Goal: Information Seeking & Learning: Learn about a topic

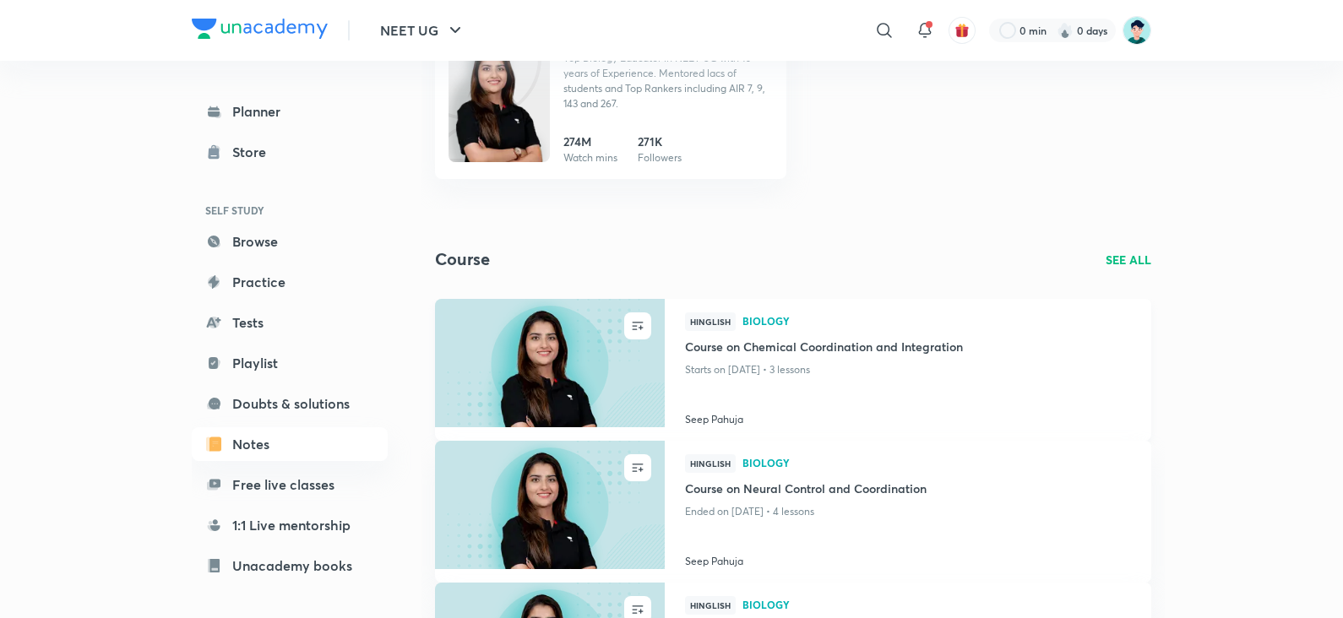
scroll to position [210, 0]
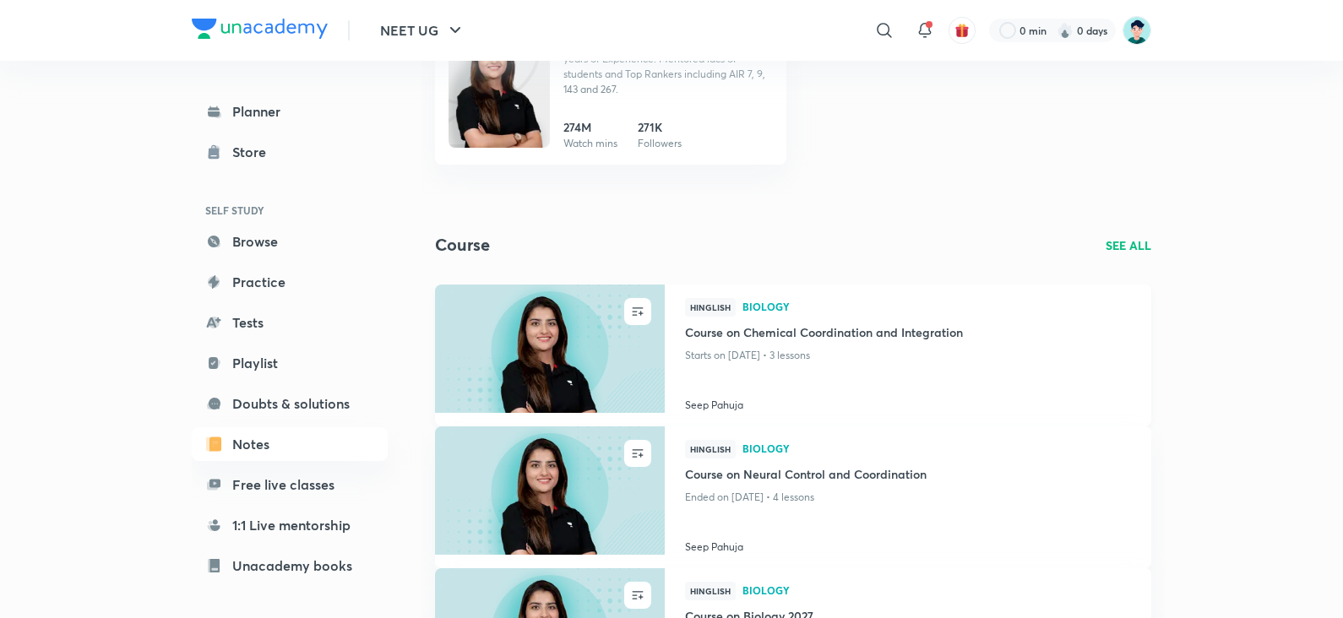
click at [845, 321] on div "Hinglish Biology" at bounding box center [908, 310] width 446 height 25
click at [846, 335] on h4 "Course on Chemical Coordination and Integration" at bounding box center [908, 334] width 446 height 21
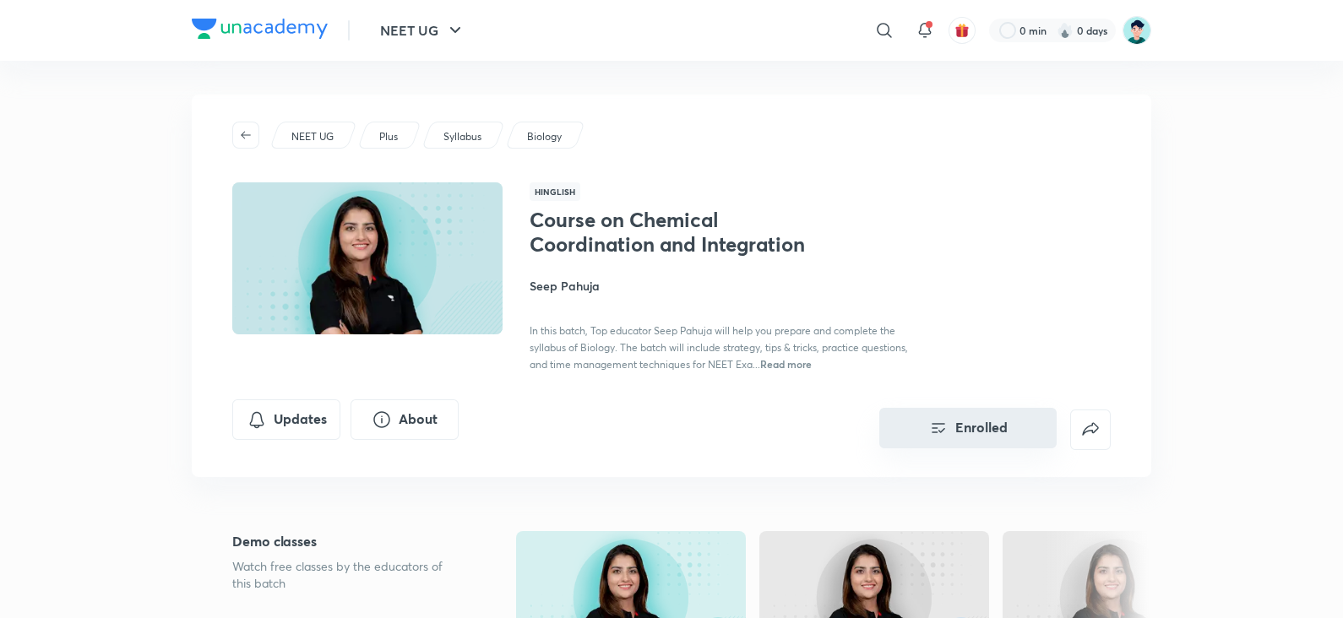
click at [1013, 449] on button "Enrolled" at bounding box center [968, 428] width 177 height 41
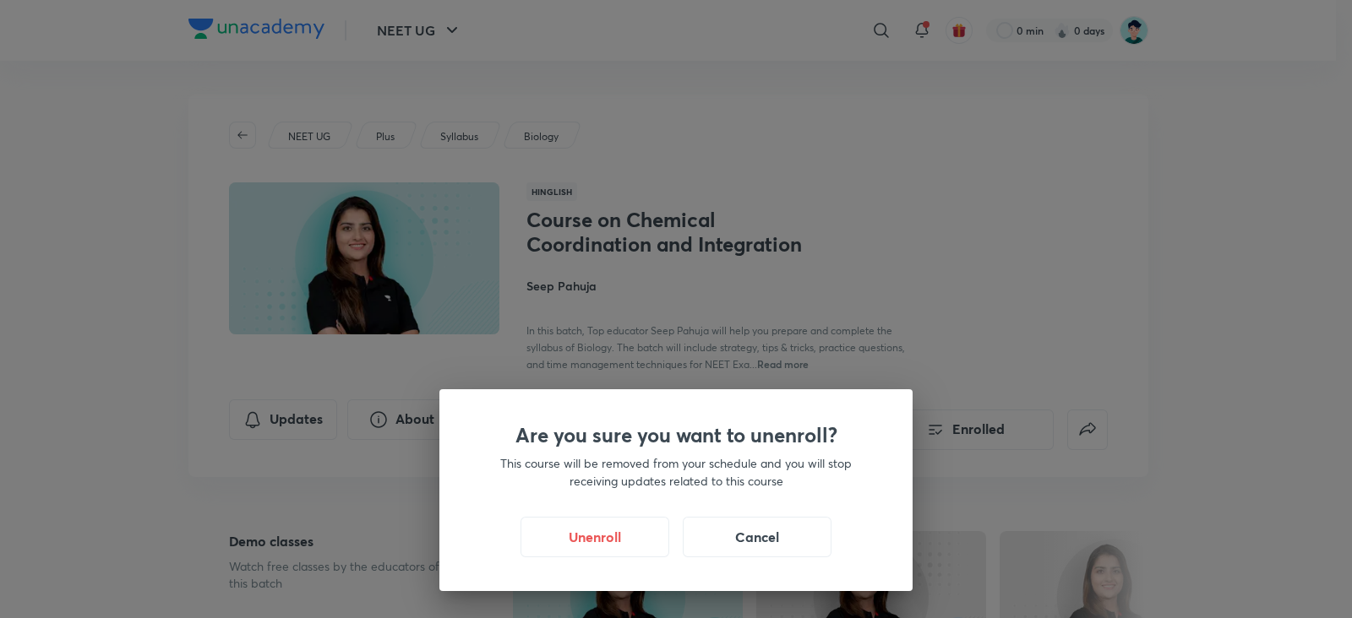
click at [1013, 367] on div "Are you sure you want to unenroll? This course will be removed from your schedu…" at bounding box center [676, 309] width 1352 height 618
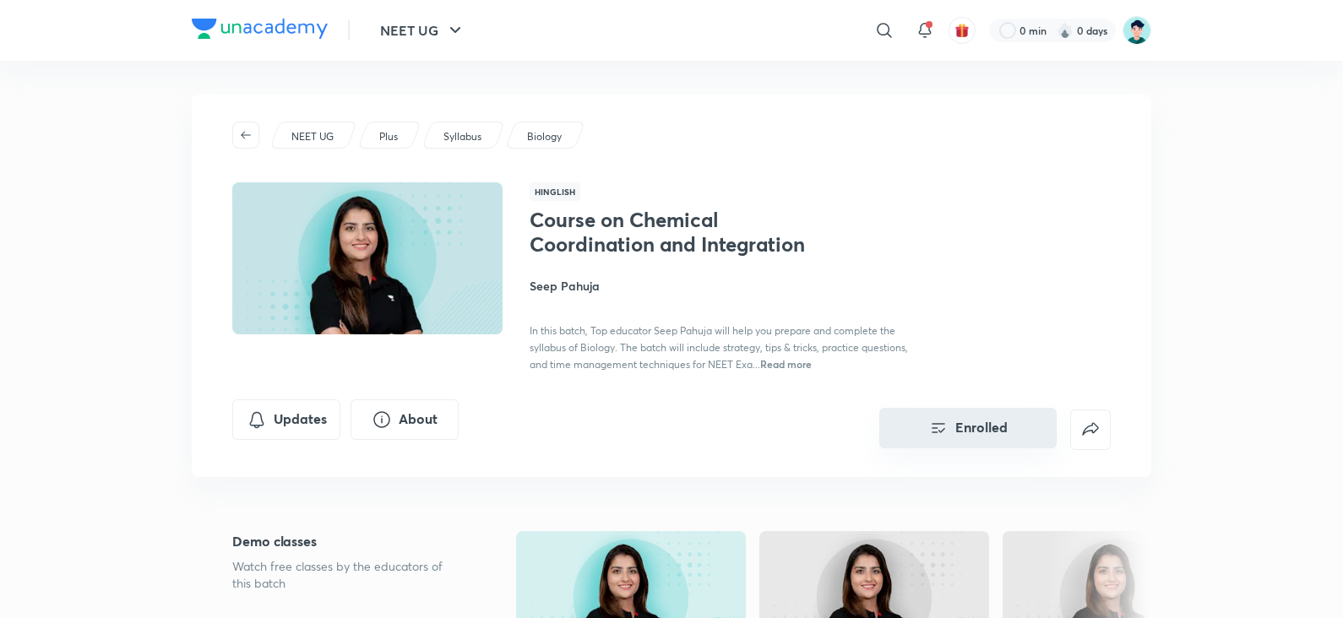
click at [972, 449] on button "Enrolled" at bounding box center [968, 428] width 177 height 41
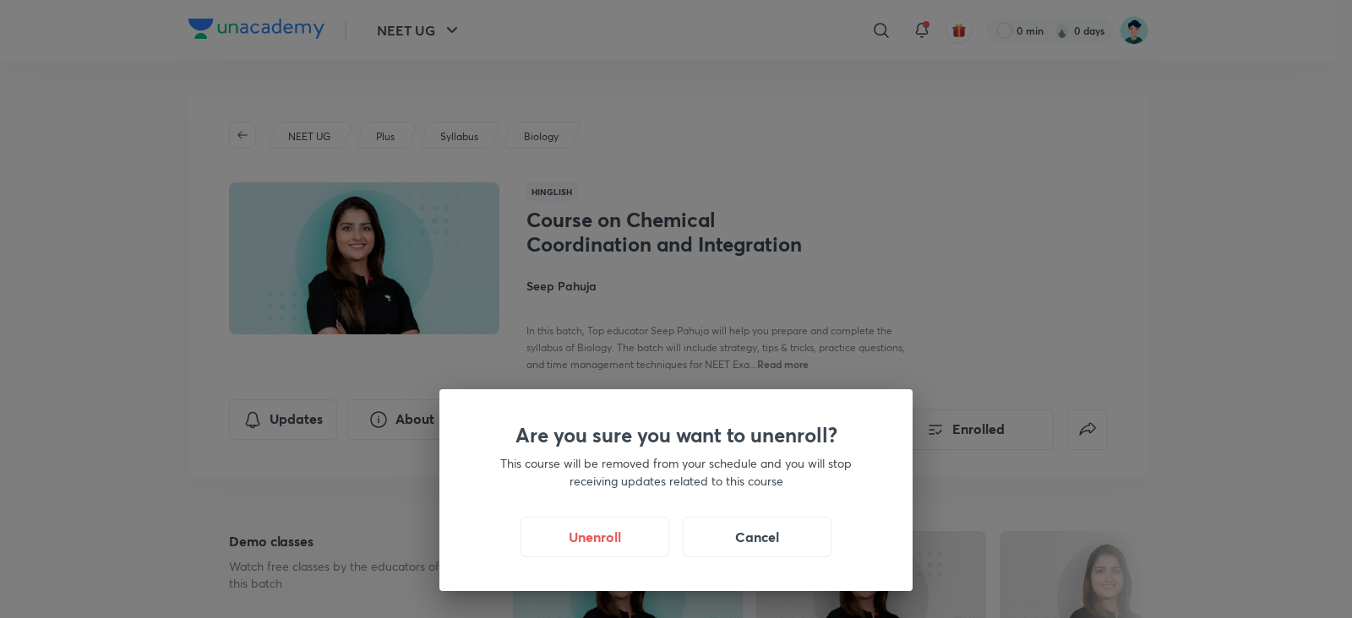
click at [1204, 349] on div "Are you sure you want to unenroll? This course will be removed from your schedu…" at bounding box center [676, 309] width 1352 height 618
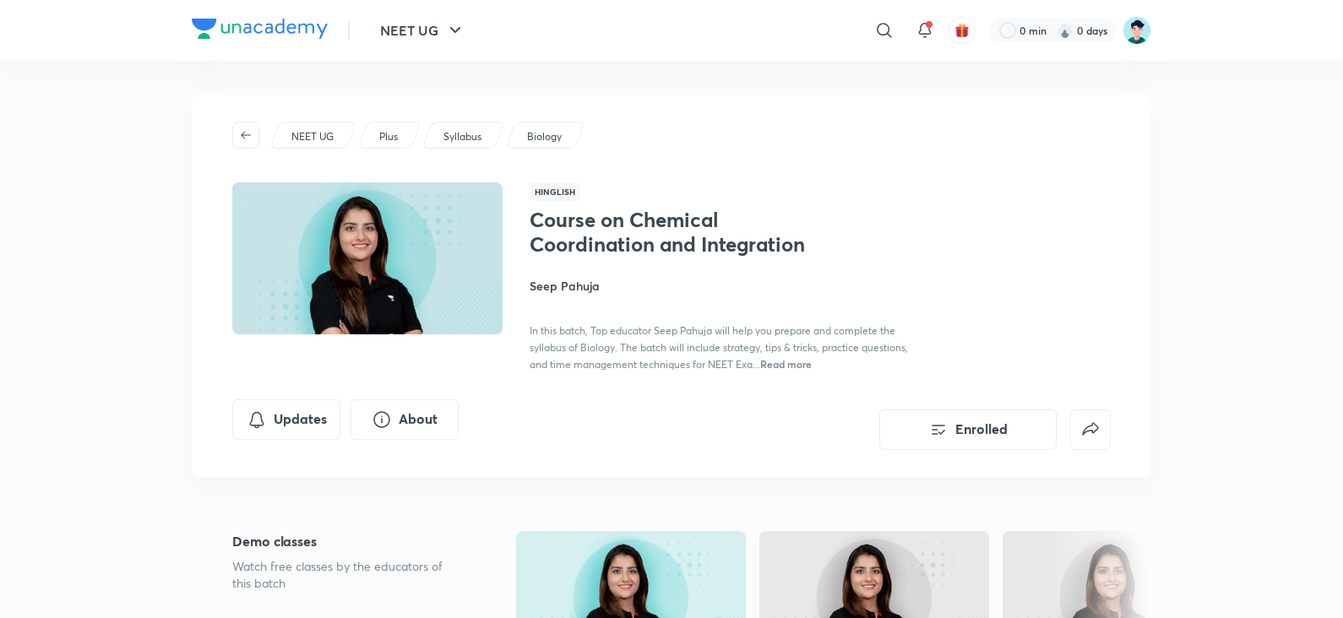
click at [652, 238] on h1 "Course on Chemical Coordination and Integration" at bounding box center [668, 232] width 276 height 49
click at [1110, 449] on button "false" at bounding box center [1090, 428] width 41 height 41
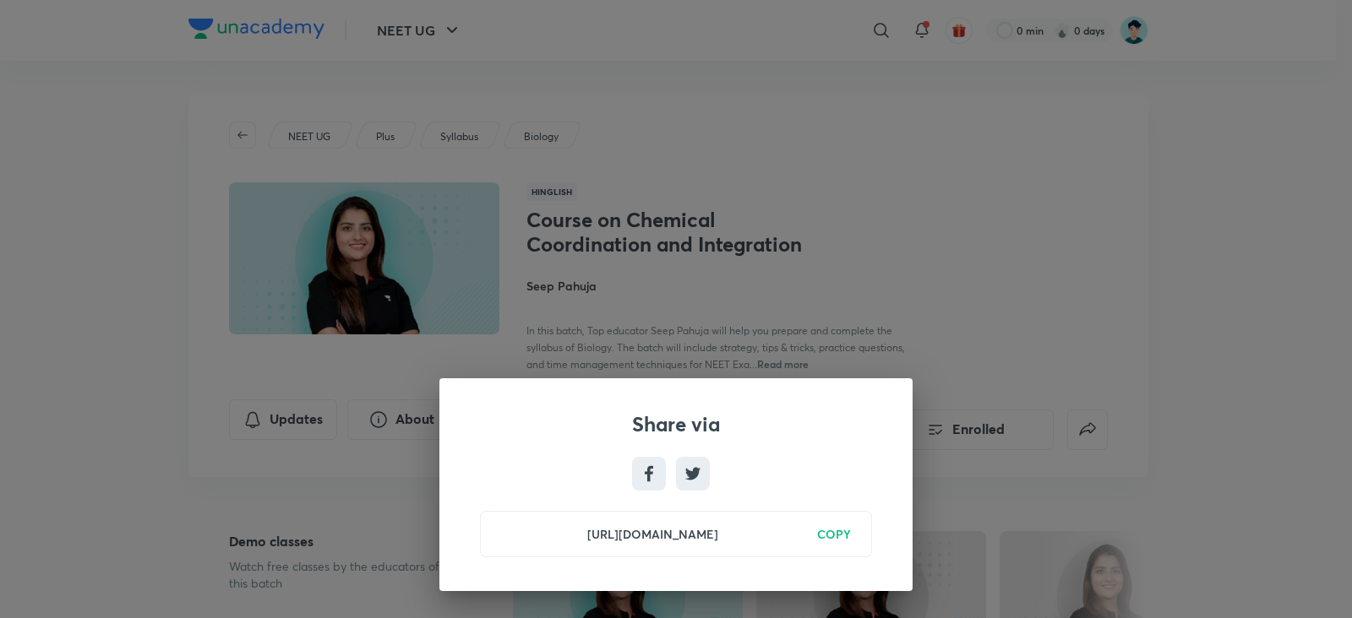
click at [1005, 321] on div "Share via https://unacademy.com/course/course-on-chemical-coordination-and-inte…" at bounding box center [676, 309] width 1352 height 618
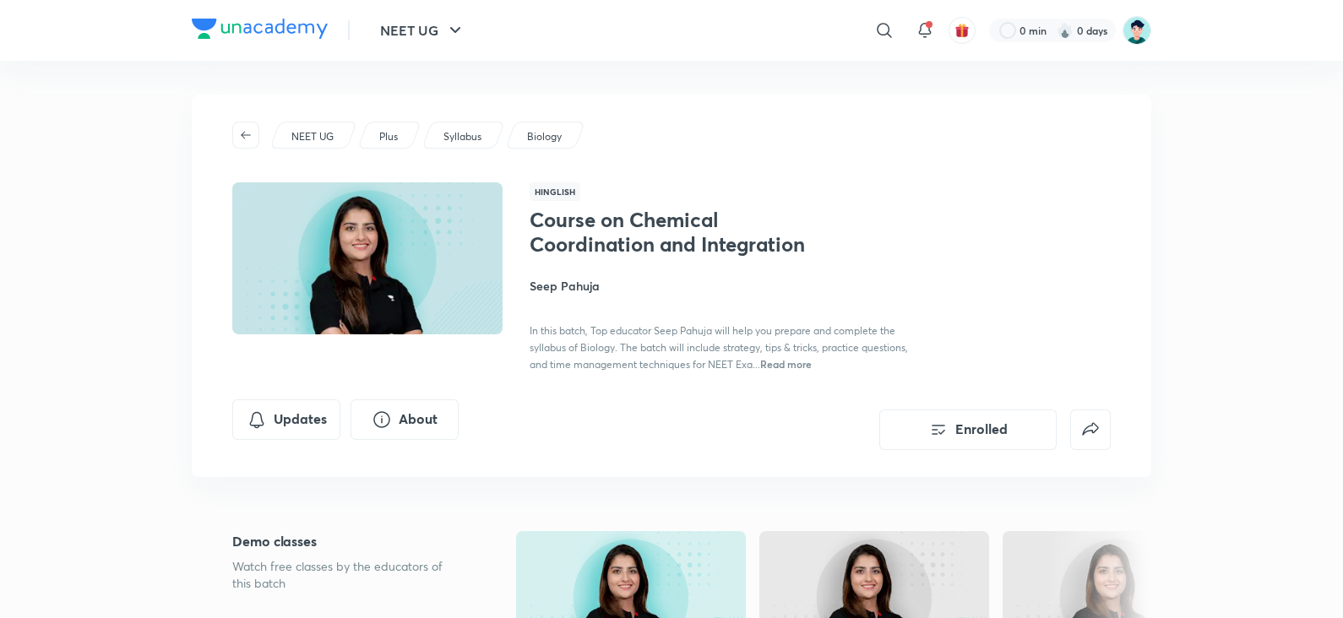
click at [606, 223] on h1 "Course on Chemical Coordination and Integration" at bounding box center [668, 232] width 276 height 49
click at [629, 228] on h1 "Course on Chemical Coordination and Integration" at bounding box center [668, 232] width 276 height 49
click at [253, 133] on span "button" at bounding box center [245, 135] width 25 height 14
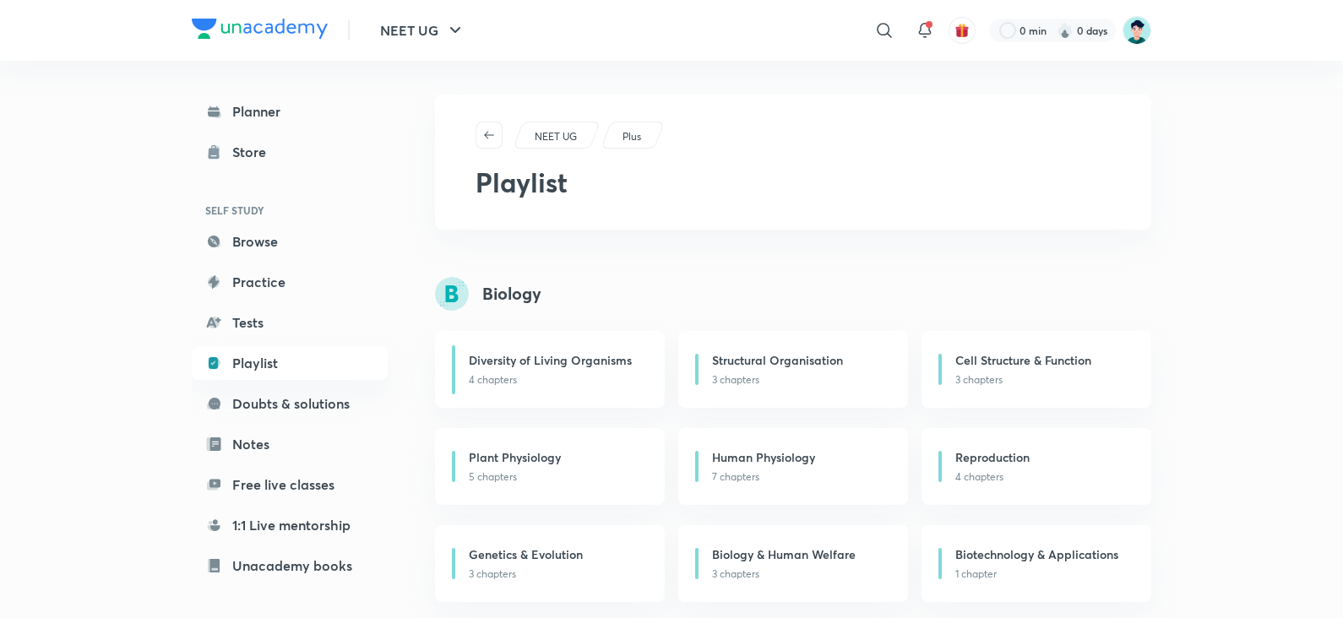
click at [213, 41] on div at bounding box center [260, 31] width 136 height 25
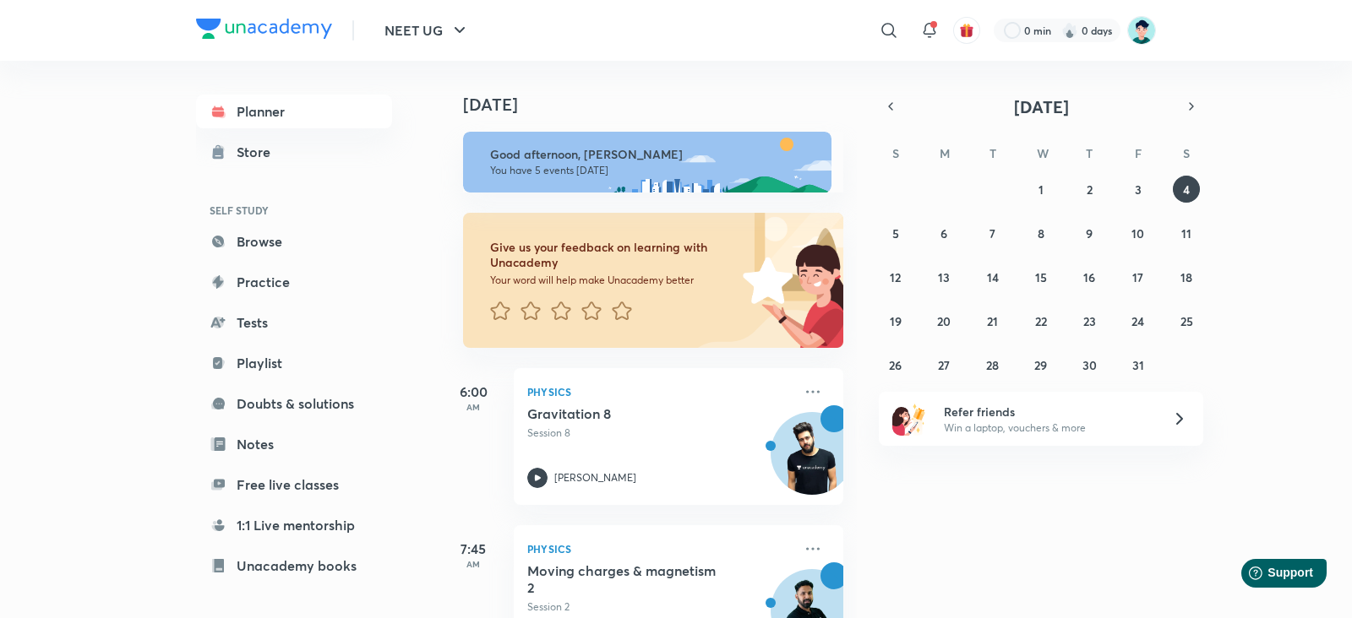
click at [113, 157] on div "NEET UG ​ 0 min 0 days Planner Store SELF STUDY Browse Practice Tests Playlist …" at bounding box center [676, 309] width 1352 height 618
click at [890, 48] on div "​" at bounding box center [895, 30] width 20 height 41
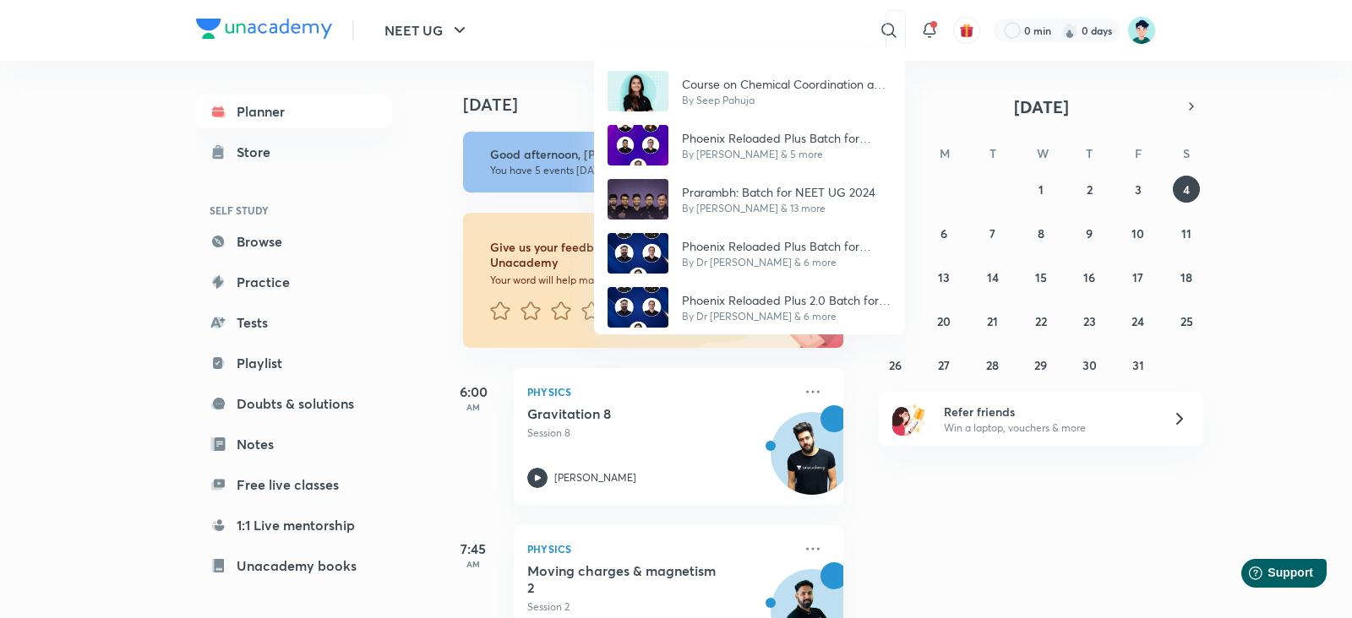
click at [811, 23] on div "Course on Chemical Coordination and Integration By Seep Pahuja Phoenix Reloaded…" at bounding box center [676, 309] width 1352 height 618
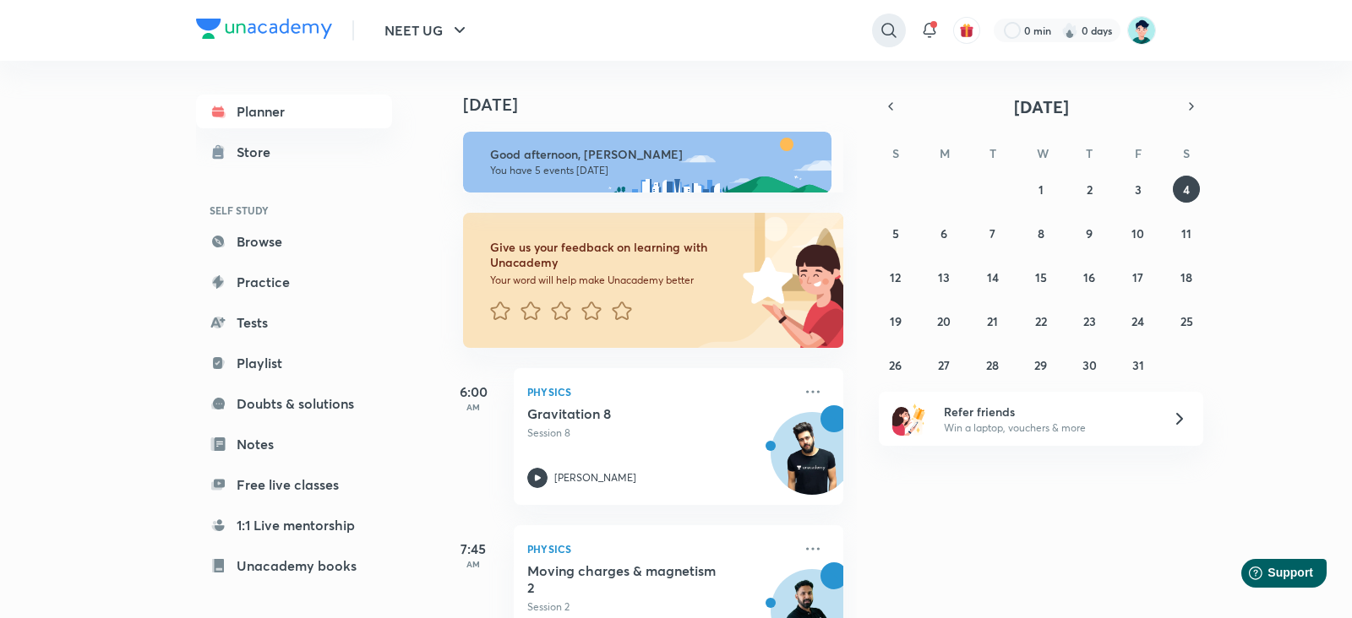
click at [879, 35] on icon at bounding box center [889, 30] width 20 height 20
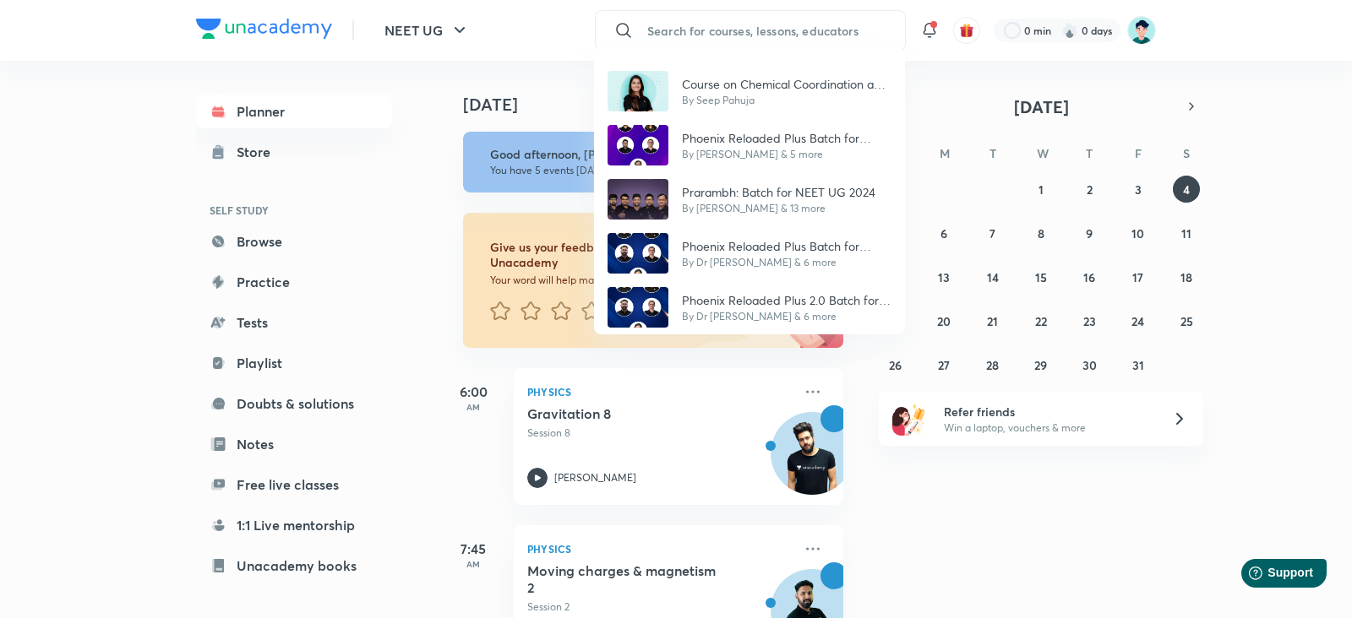
click at [797, 30] on div "Course on Chemical Coordination and Integration By Seep Pahuja Phoenix Reloaded…" at bounding box center [676, 309] width 1352 height 618
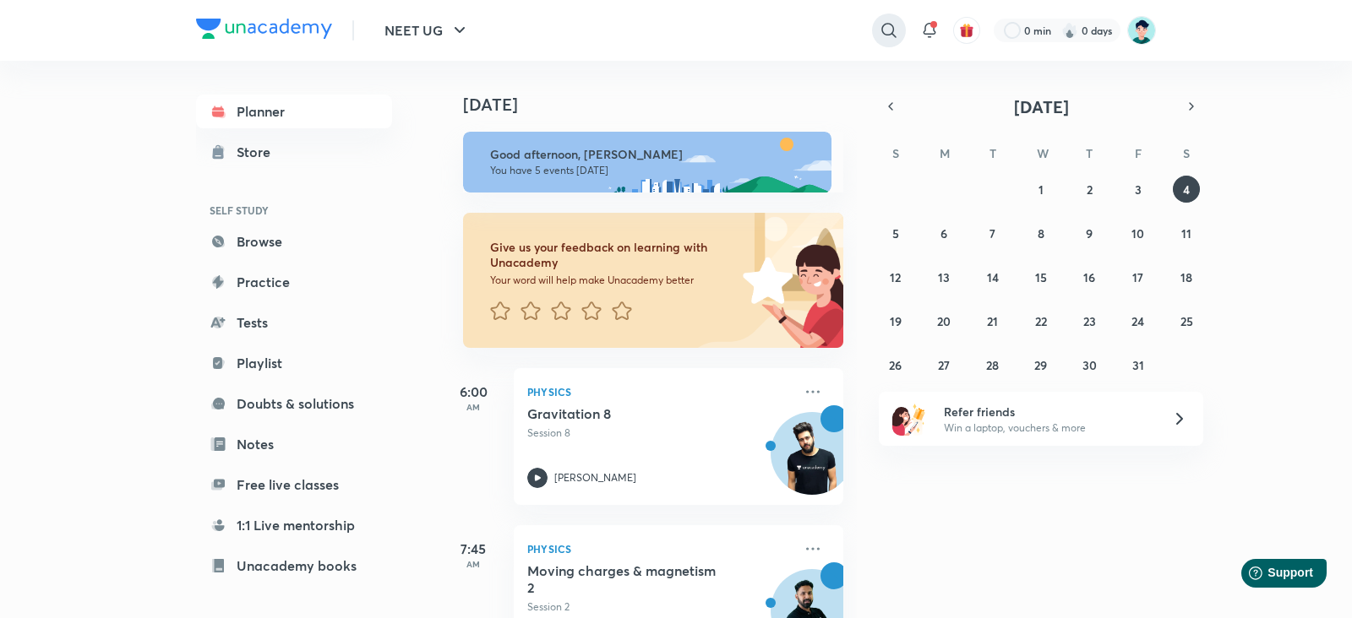
click at [880, 25] on icon at bounding box center [889, 30] width 20 height 20
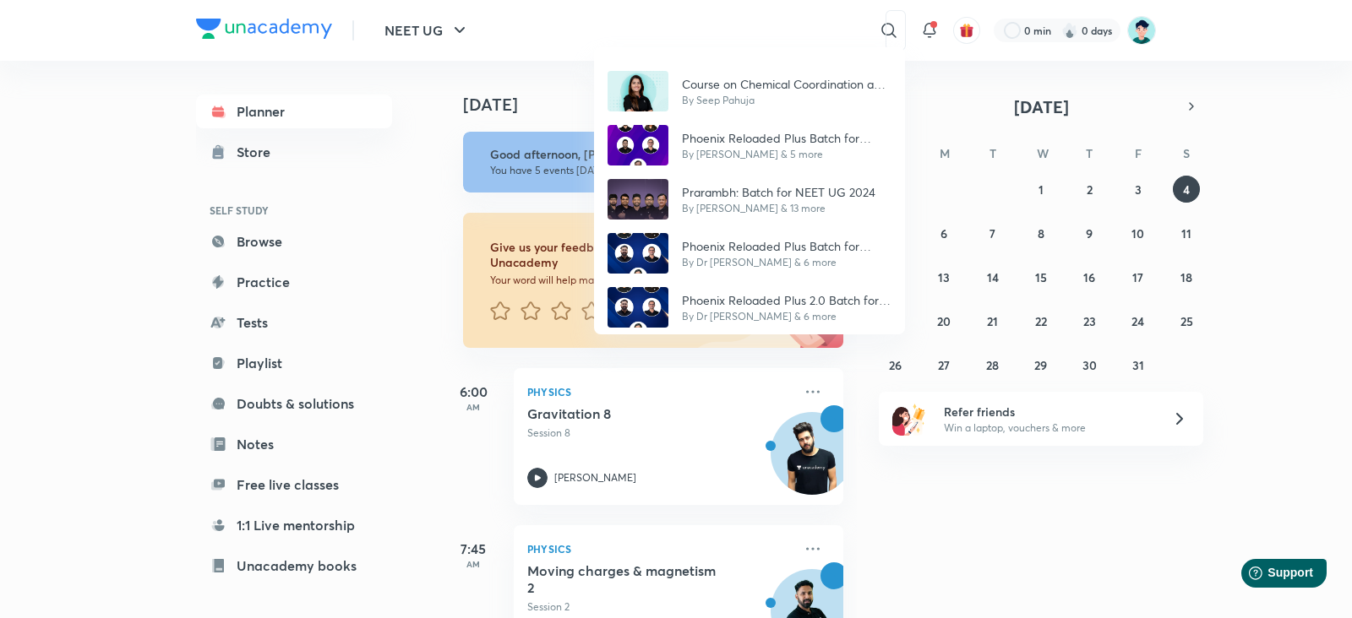
click at [684, 30] on div "Course on Chemical Coordination and Integration By Seep Pahuja Phoenix Reloaded…" at bounding box center [676, 309] width 1352 height 618
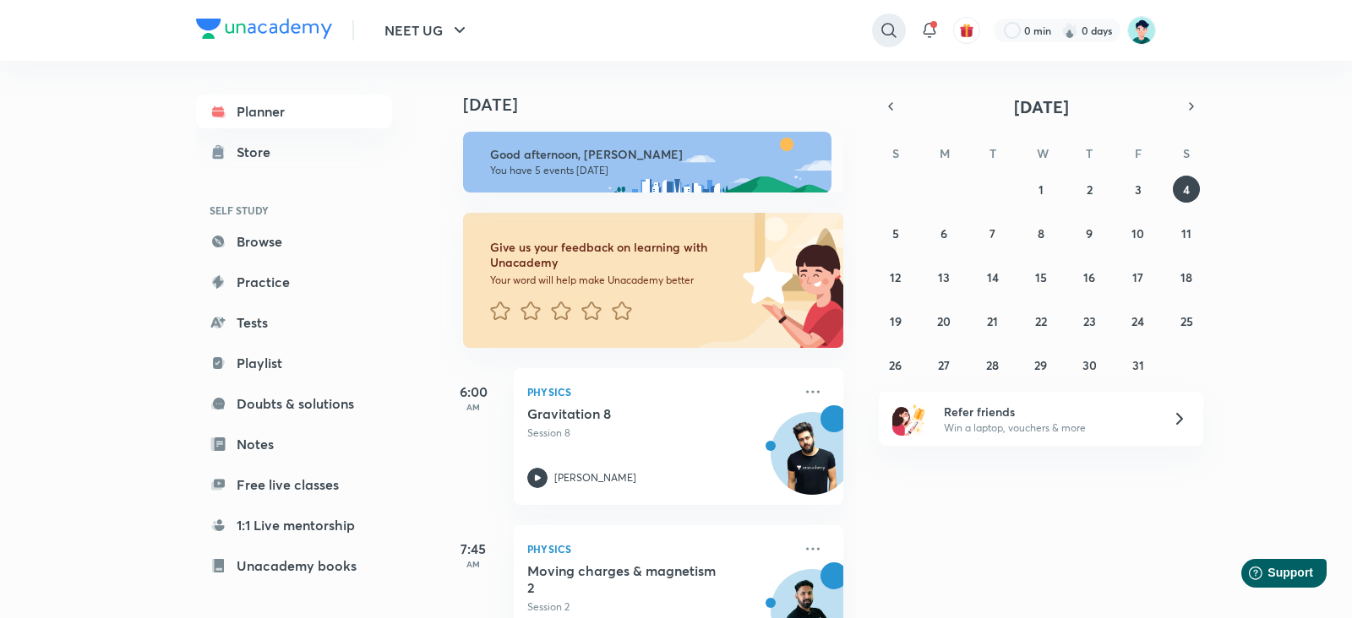
click at [887, 40] on icon at bounding box center [889, 30] width 20 height 20
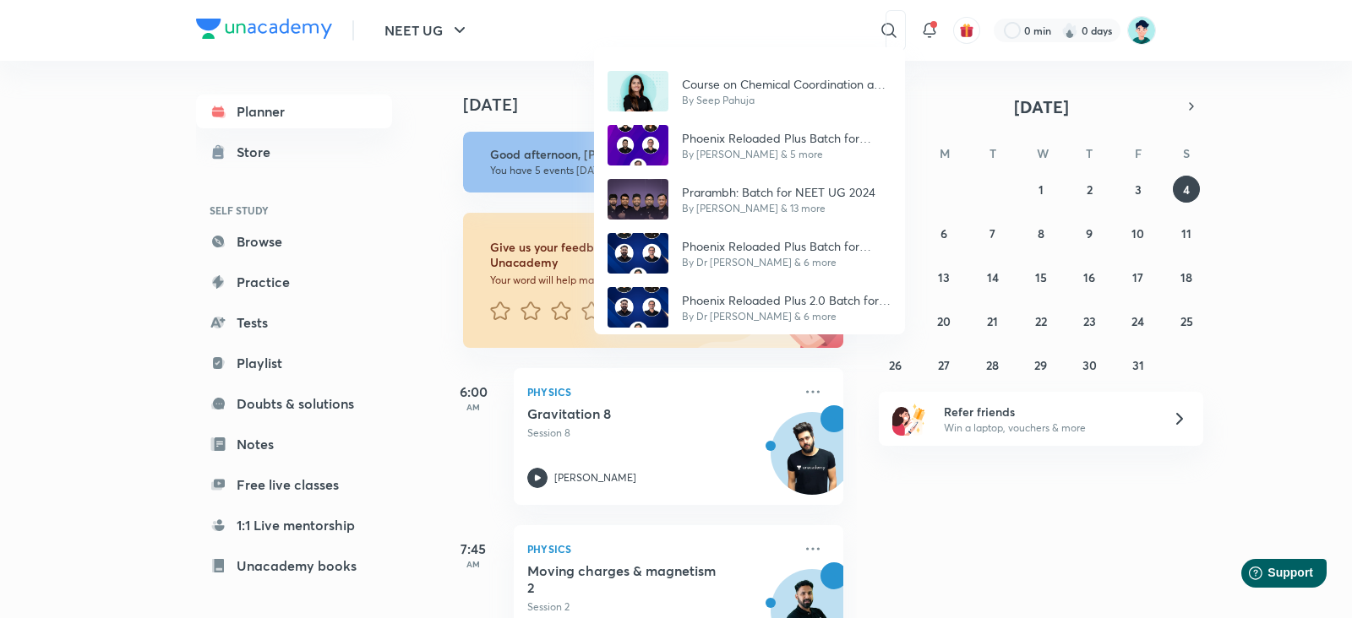
drag, startPoint x: 156, startPoint y: 139, endPoint x: 163, endPoint y: 148, distance: 11.5
click at [163, 148] on div "Course on Chemical Coordination and Integration By Seep Pahuja Phoenix Reloaded…" at bounding box center [676, 309] width 1352 height 618
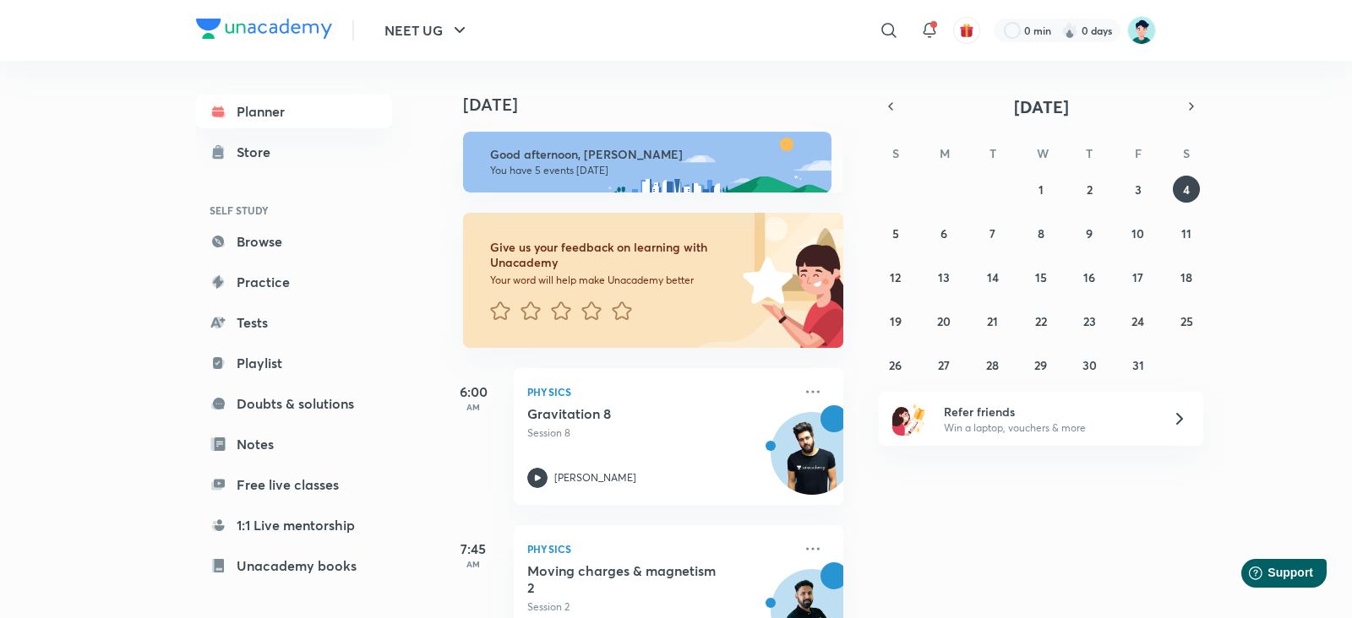
click at [290, 35] on img at bounding box center [264, 29] width 136 height 20
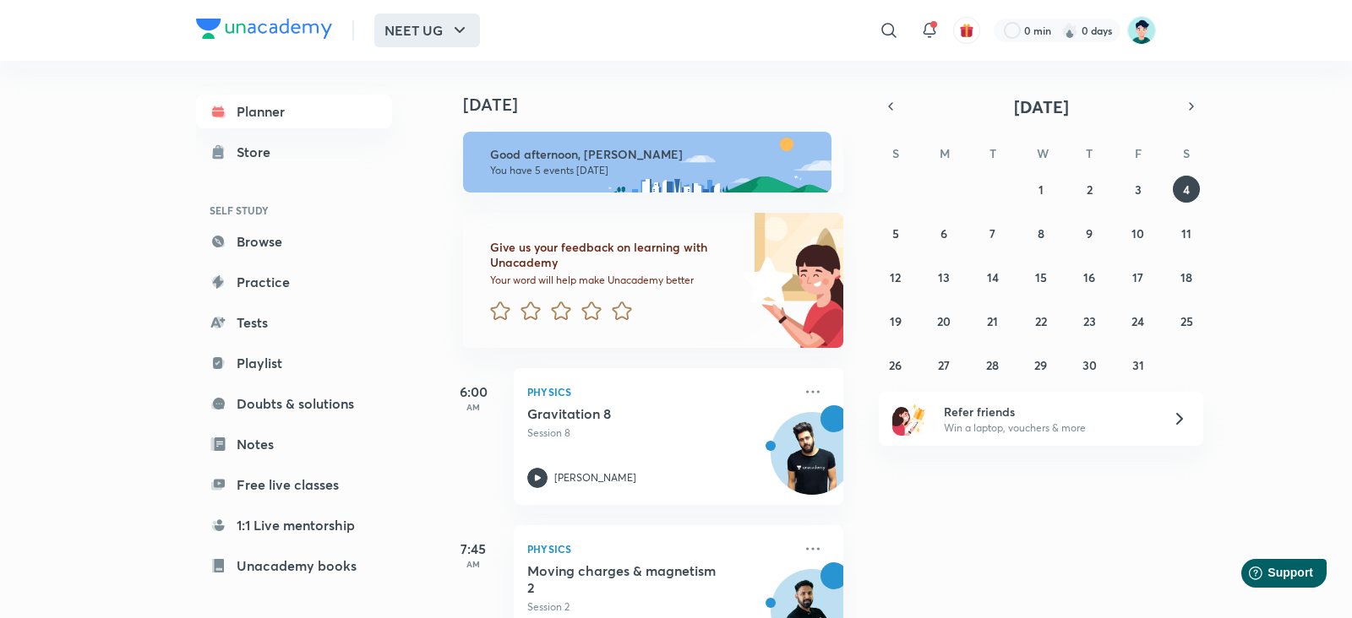
click at [414, 34] on button "NEET UG" at bounding box center [427, 31] width 106 height 34
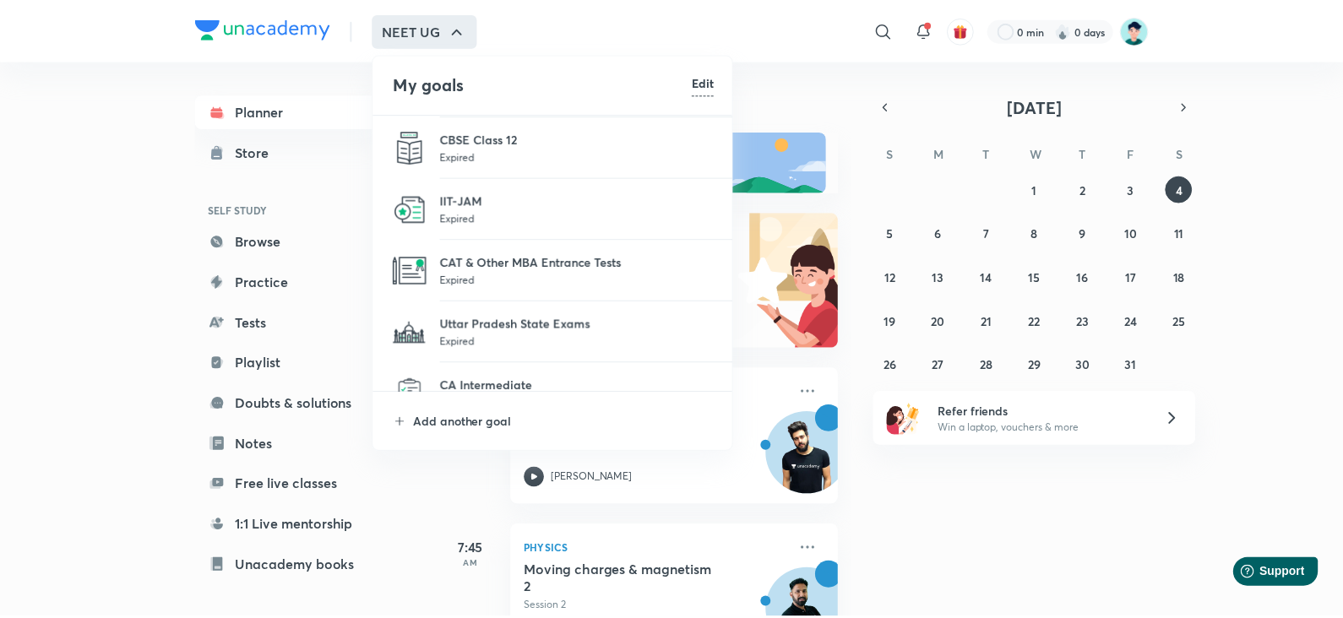
scroll to position [844, 0]
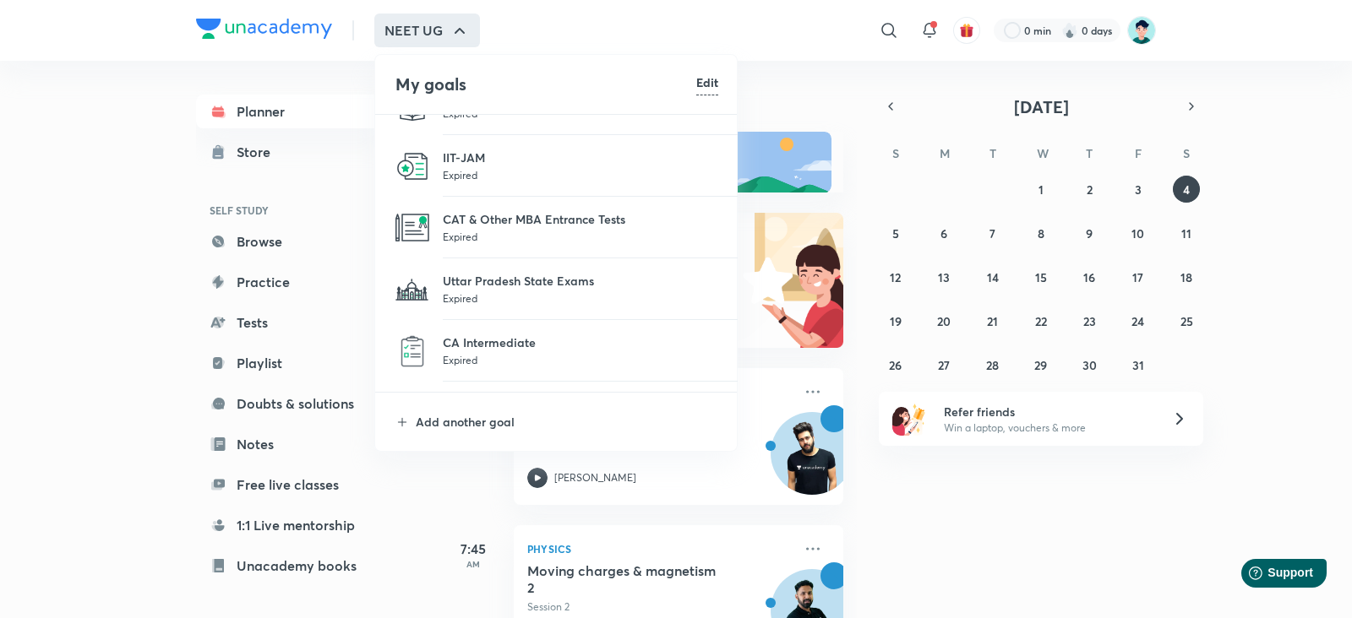
click at [979, 509] on div at bounding box center [676, 309] width 1352 height 618
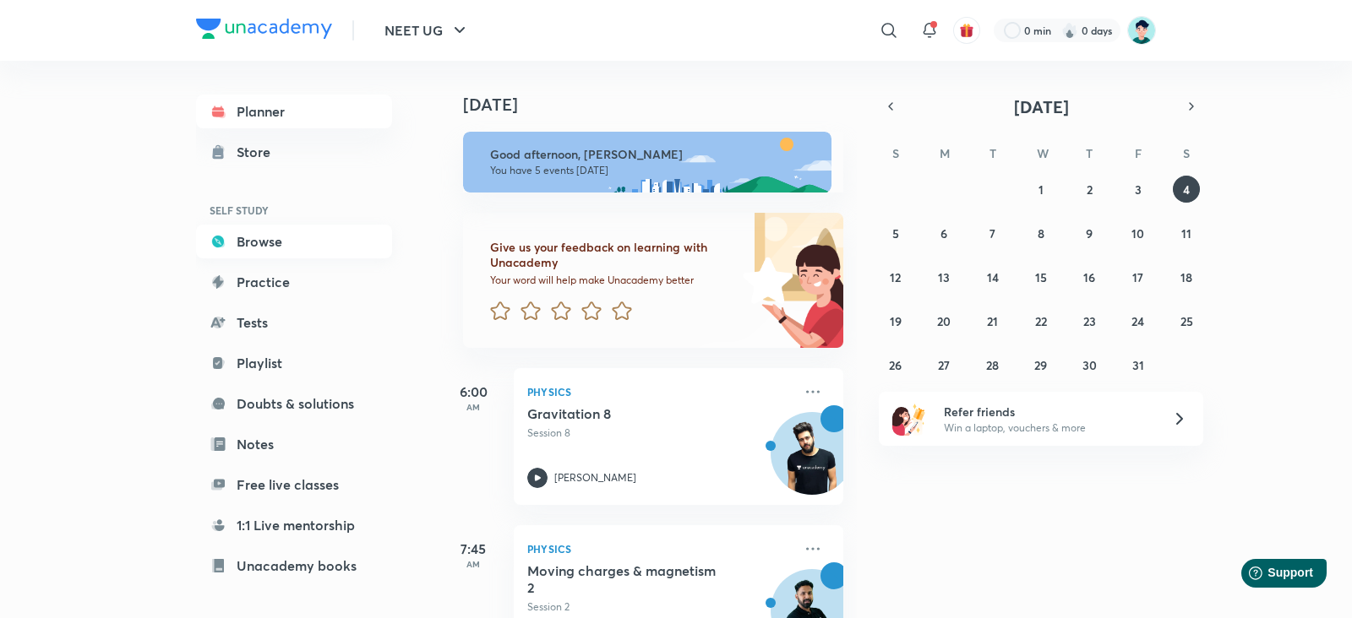
click at [286, 236] on link "Browse" at bounding box center [294, 242] width 196 height 34
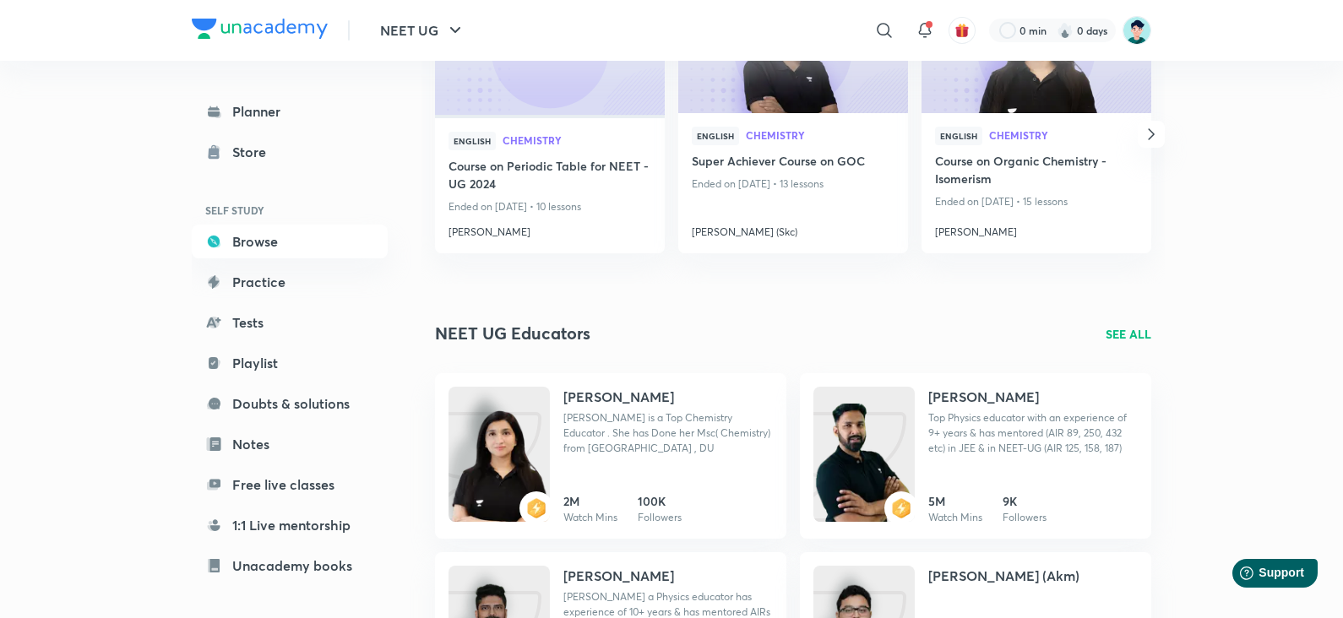
scroll to position [1378, 0]
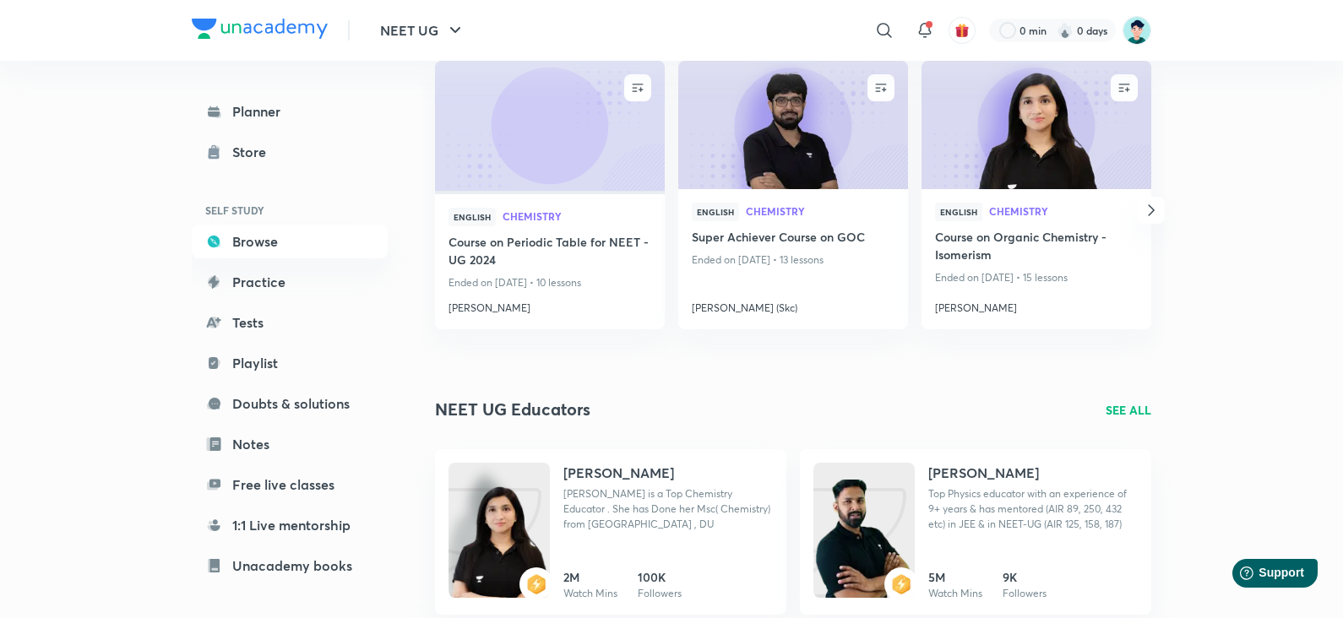
click at [1124, 411] on p "SEE ALL" at bounding box center [1129, 410] width 46 height 18
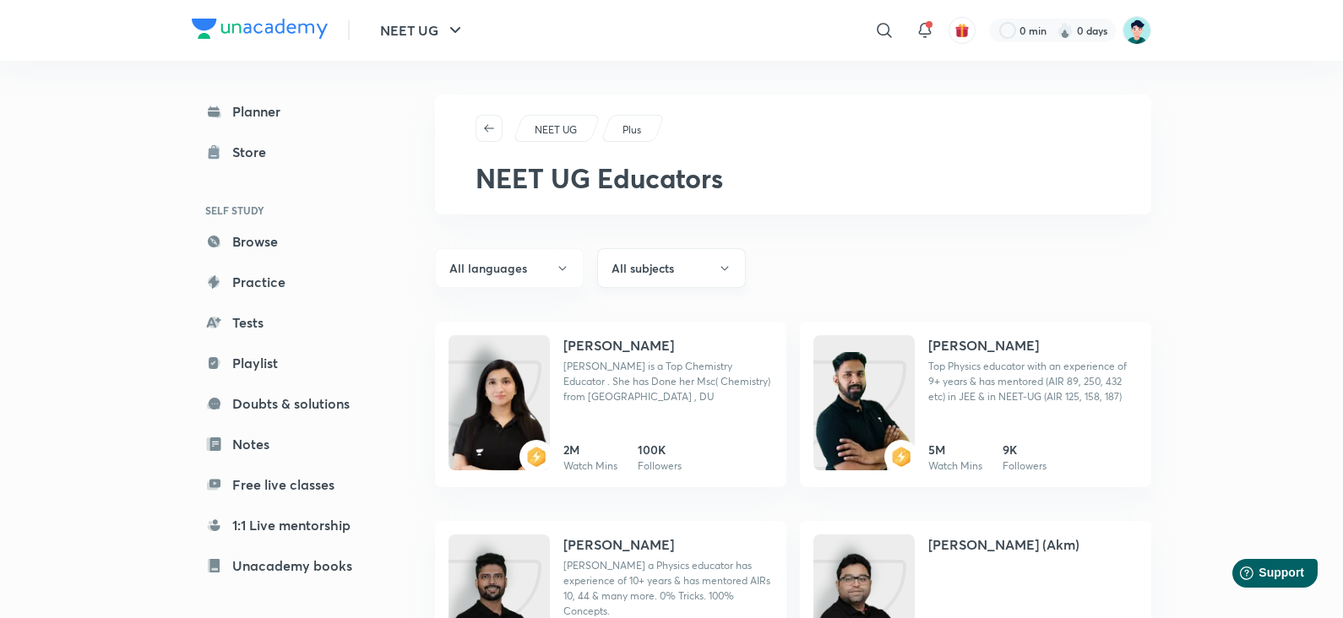
click at [680, 266] on button "All subjects" at bounding box center [671, 268] width 149 height 40
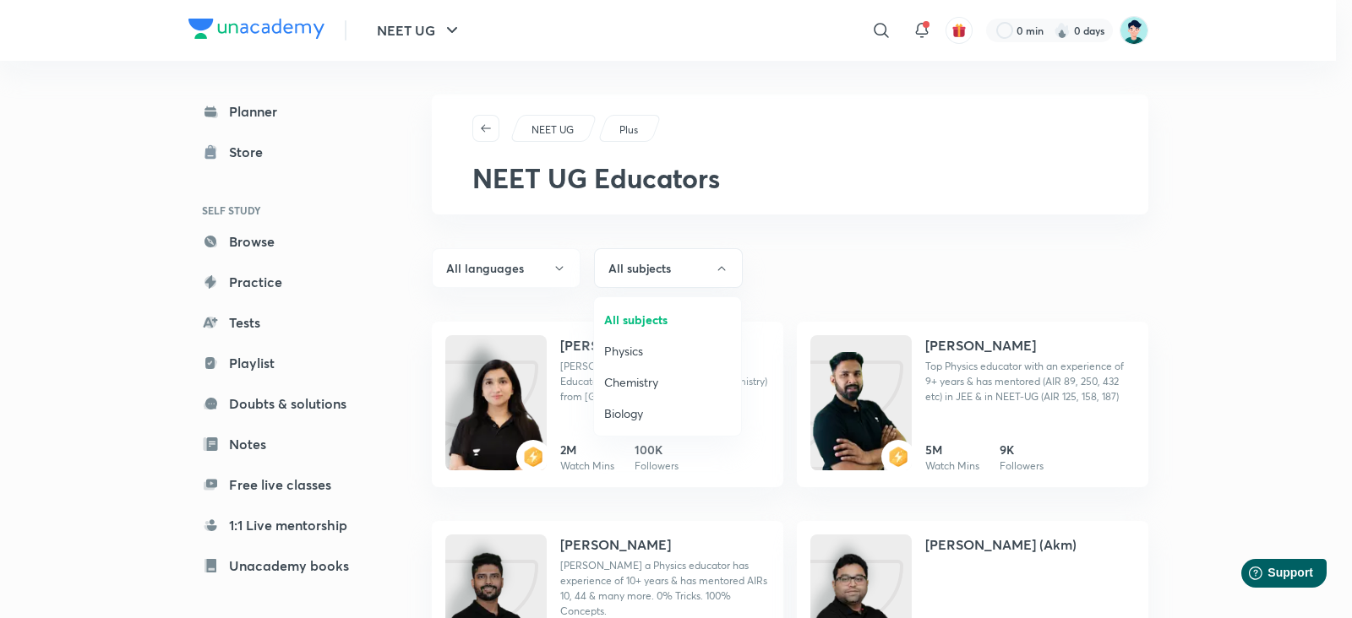
click at [1070, 180] on div at bounding box center [676, 309] width 1352 height 618
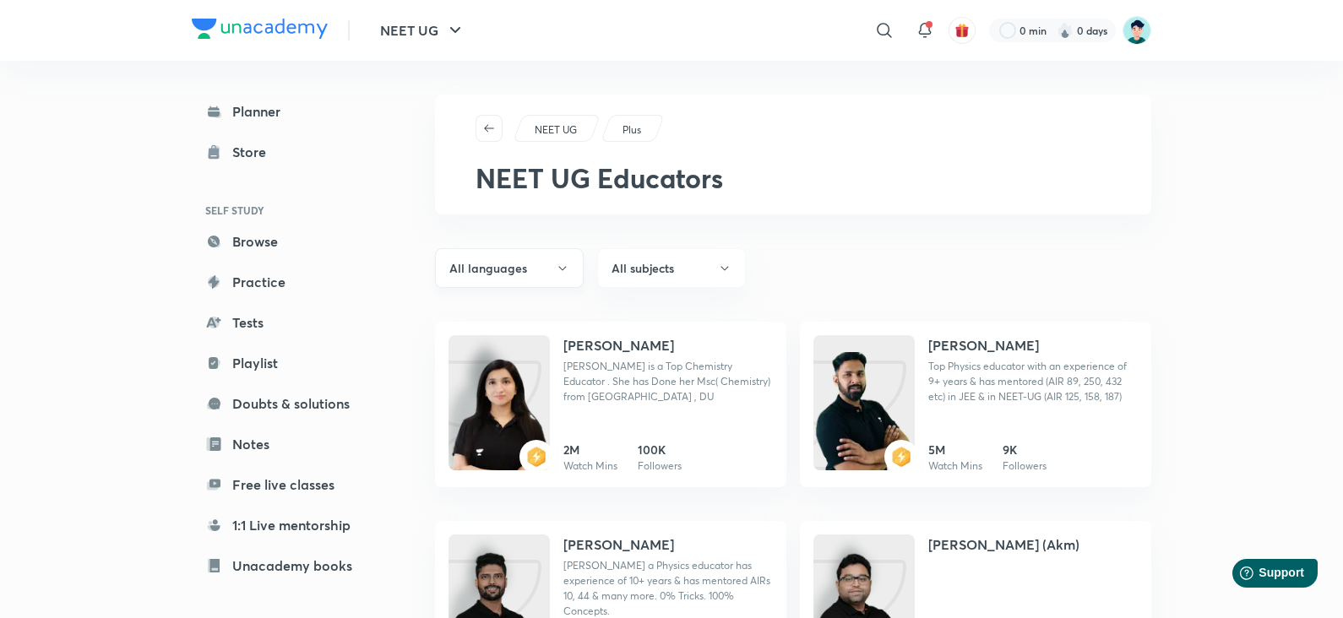
click at [469, 271] on button "All languages" at bounding box center [509, 268] width 149 height 40
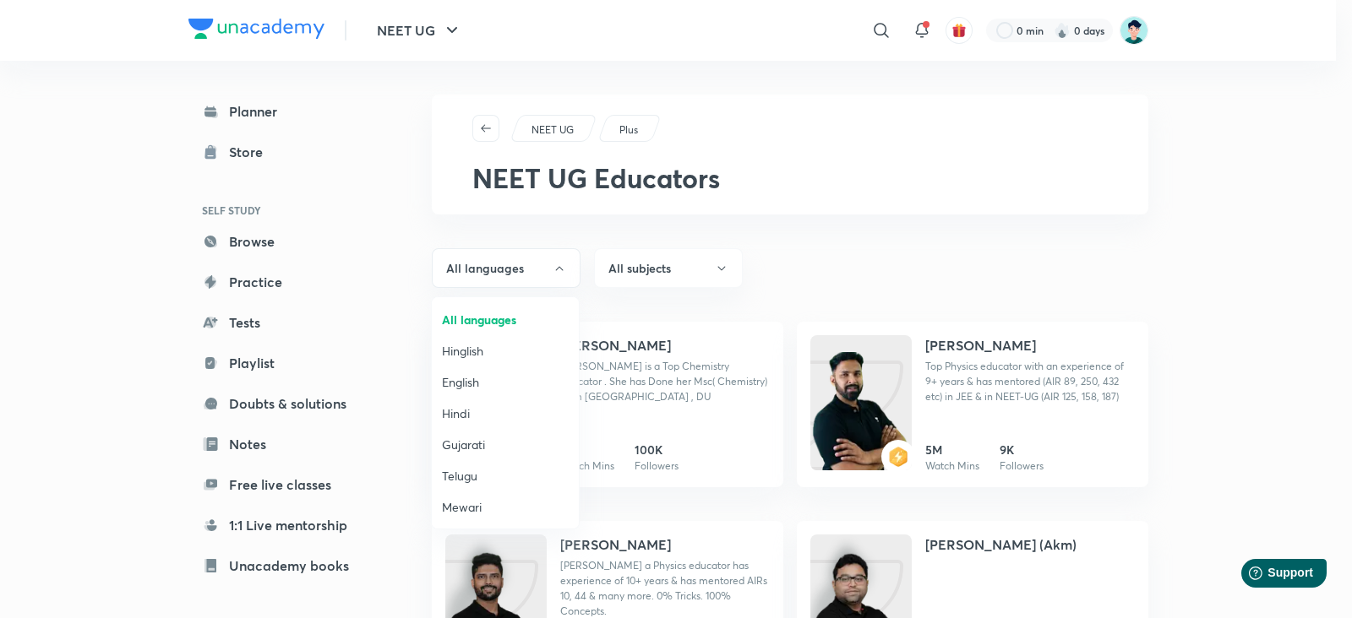
click at [1250, 214] on div at bounding box center [676, 309] width 1352 height 618
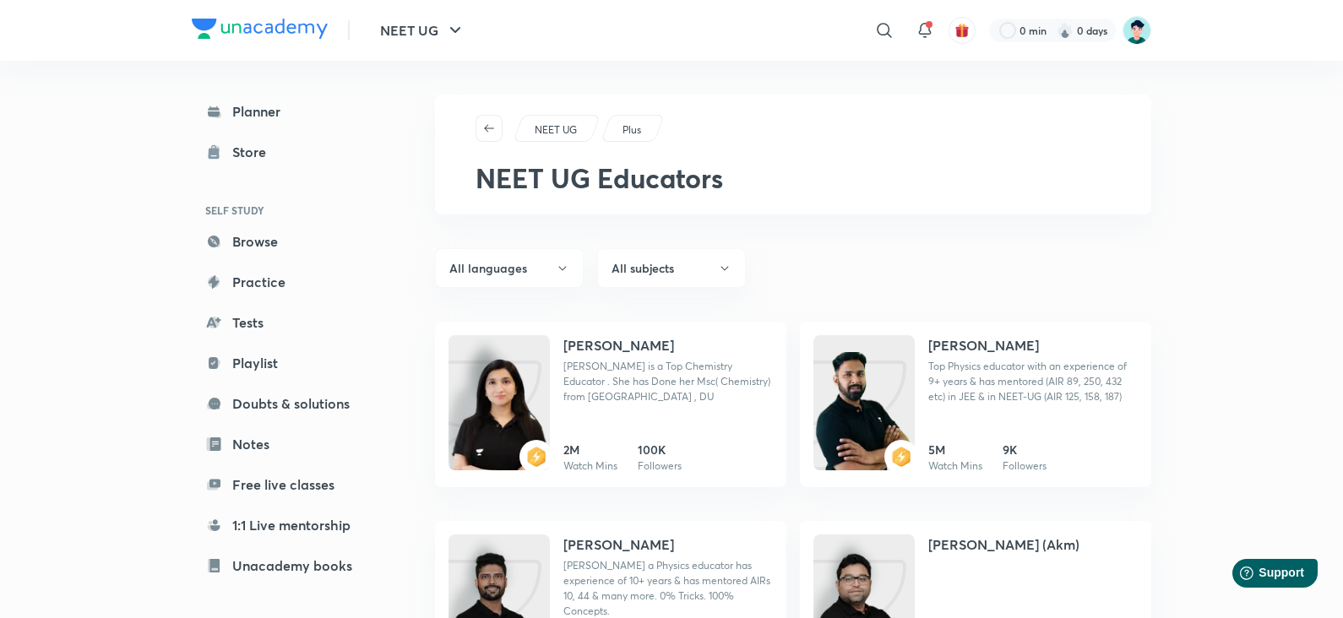
drag, startPoint x: 456, startPoint y: 195, endPoint x: 744, endPoint y: 223, distance: 288.6
click at [828, 189] on h1 "NEET UG Educators" at bounding box center [814, 178] width 676 height 32
click at [681, 429] on div "[PERSON_NAME] [PERSON_NAME] is a Top Chemistry Educator . She has Done her Msc(…" at bounding box center [669, 404] width 210 height 139
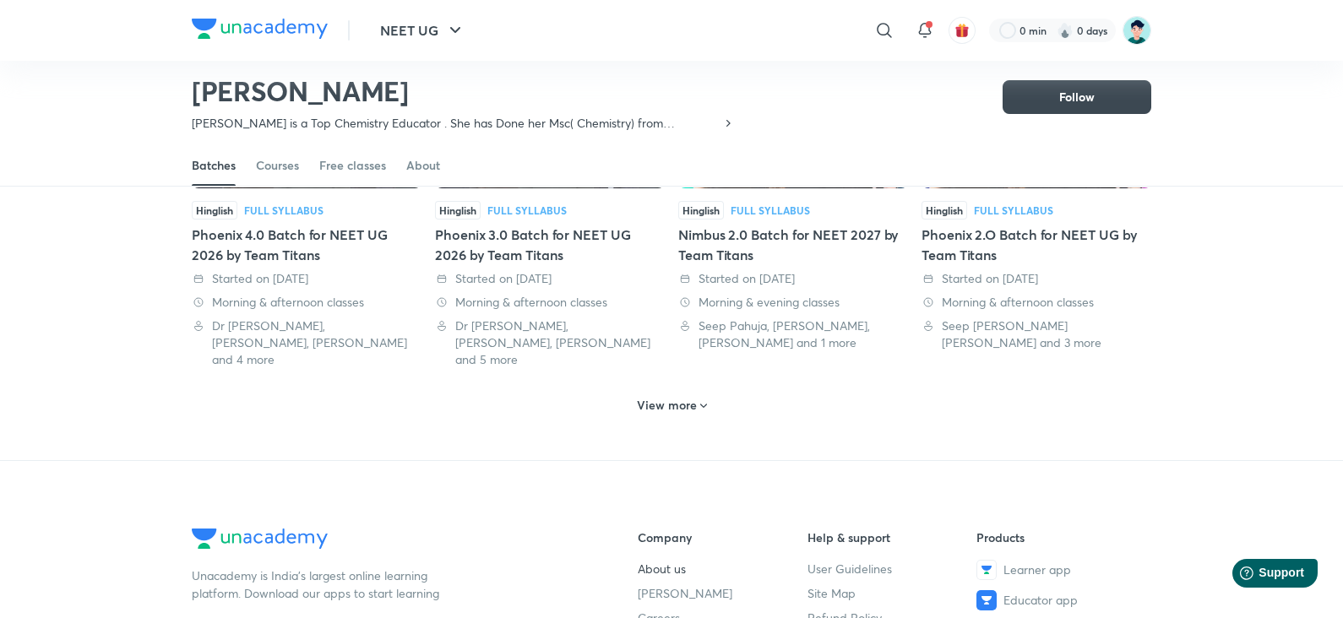
scroll to position [728, 0]
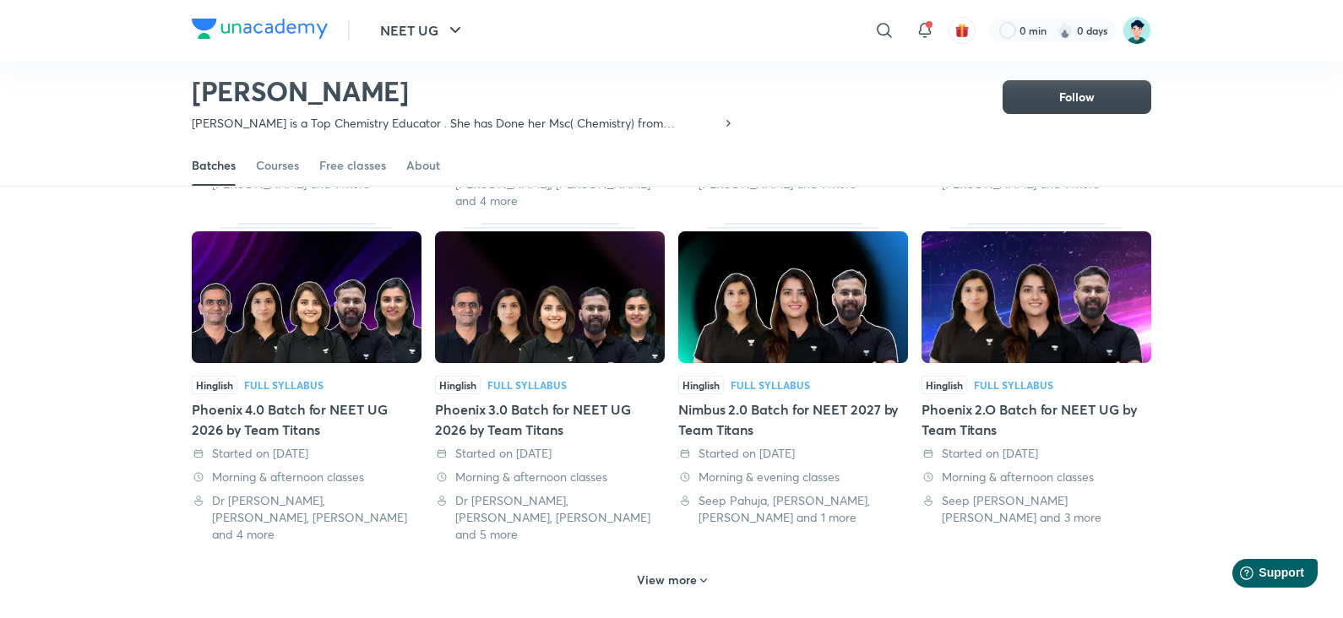
click at [682, 572] on h6 "View more" at bounding box center [667, 580] width 60 height 17
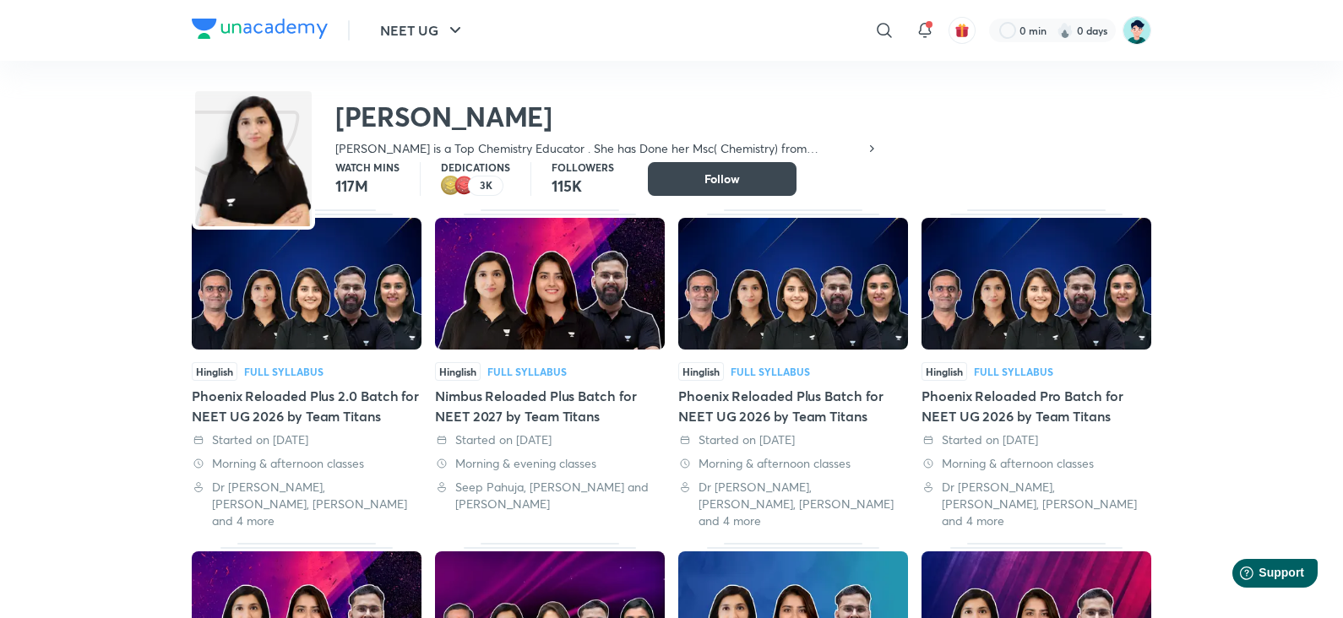
scroll to position [0, 0]
